Goal: Task Accomplishment & Management: Manage account settings

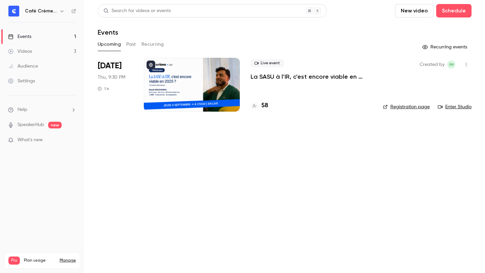
click at [303, 71] on div "Live event La SASU à l’IR, c’est encore viable en 2025 ? [MASTERCLASS]" at bounding box center [310, 70] width 121 height 22
click at [301, 73] on p "La SASU à l’IR, c’est encore viable en 2025 ? [MASTERCLASS]" at bounding box center [310, 77] width 121 height 8
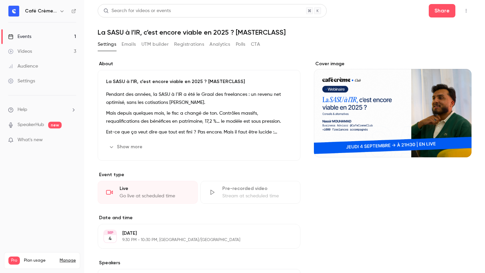
click at [149, 49] on button "UTM builder" at bounding box center [154, 44] width 27 height 11
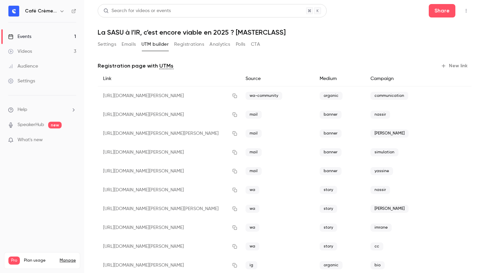
click at [180, 42] on button "Registrations" at bounding box center [189, 44] width 30 height 11
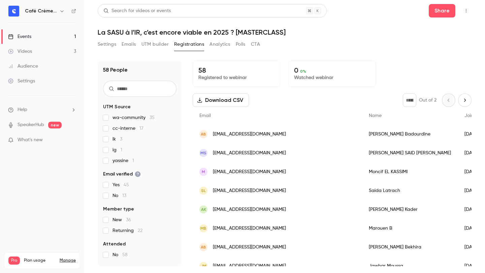
click at [116, 138] on span "lk 3" at bounding box center [117, 139] width 10 height 7
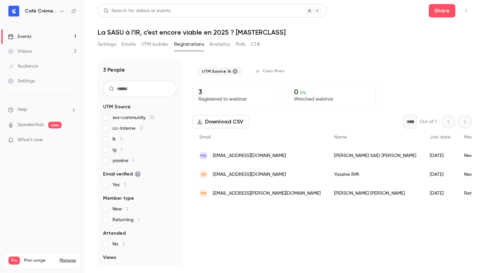
click at [112, 139] on span "lk 3" at bounding box center [117, 139] width 10 height 7
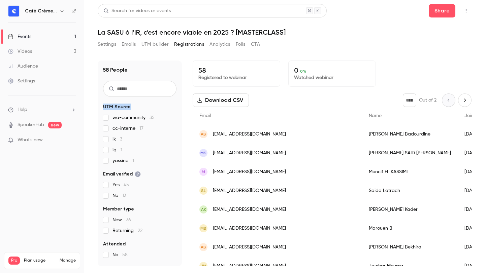
drag, startPoint x: 141, startPoint y: 102, endPoint x: 147, endPoint y: 104, distance: 6.7
click at [147, 104] on div "58 People UTM Source wa-community 35 cc-interne 17 lk 3 ig 1 yassine 1 Email ve…" at bounding box center [140, 164] width 84 height 206
click at [156, 103] on div "58 People UTM Source wa-community 35 cc-interne 17 lk 3 ig 1 yassine 1 Email ve…" at bounding box center [140, 164] width 84 height 206
click at [209, 31] on h1 "La SASU à l’IR, c’est encore viable en 2025 ? [MASTERCLASS]" at bounding box center [285, 32] width 374 height 8
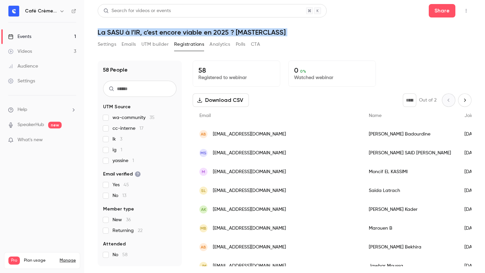
click at [209, 31] on h1 "La SASU à l’IR, c’est encore viable en 2025 ? [MASTERCLASS]" at bounding box center [285, 32] width 374 height 8
drag, startPoint x: 279, startPoint y: 30, endPoint x: 297, endPoint y: 30, distance: 18.2
click at [280, 30] on h1 "La SASU à l’IR, c’est encore viable en 2025 ? [MASTERCLASS]" at bounding box center [285, 32] width 374 height 8
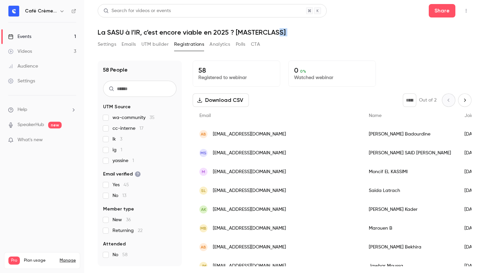
click at [343, 30] on h1 "La SASU à l’IR, c’est encore viable en 2025 ? [MASTERCLASS]" at bounding box center [285, 32] width 374 height 8
